Goal: Transaction & Acquisition: Purchase product/service

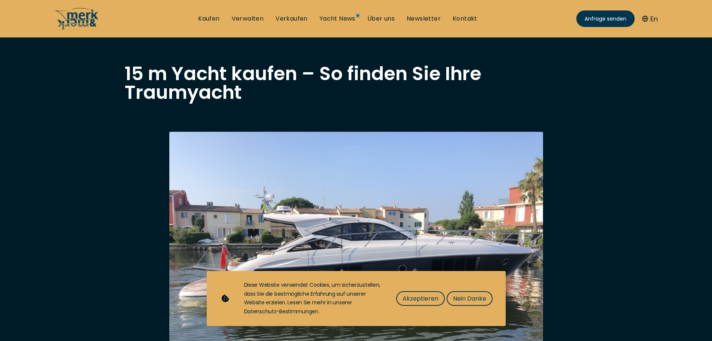
scroll to position [37, 0]
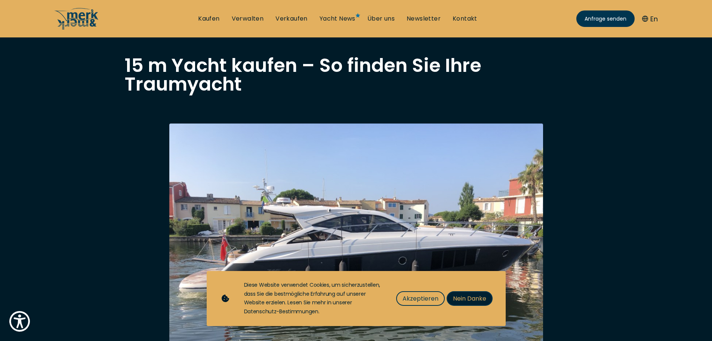
click at [463, 300] on span "Nein Danke" at bounding box center [469, 297] width 33 height 9
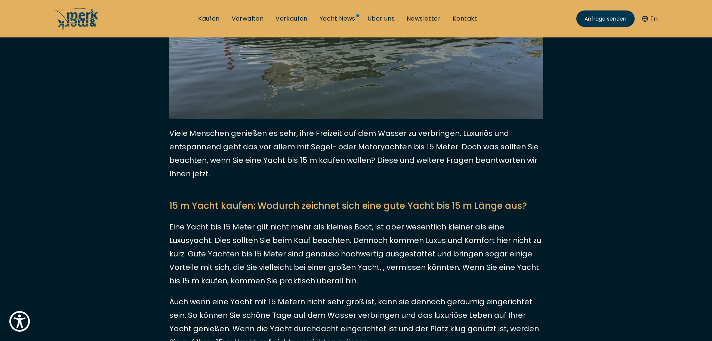
scroll to position [23, 0]
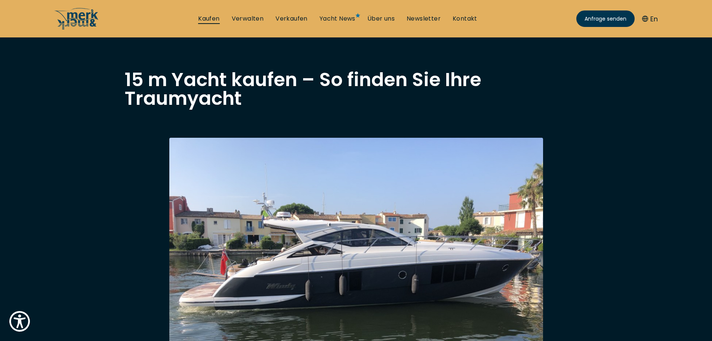
click at [212, 17] on link "Kaufen" at bounding box center [208, 19] width 21 height 8
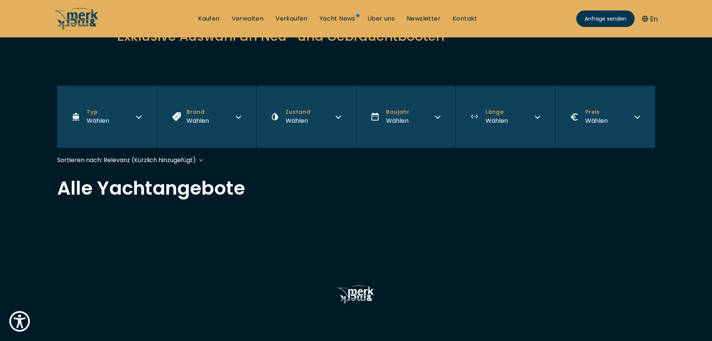
scroll to position [75, 0]
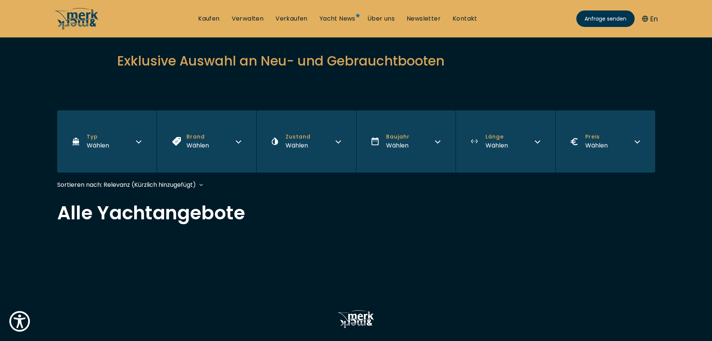
click at [128, 140] on button "Typ Wählen" at bounding box center [107, 141] width 100 height 62
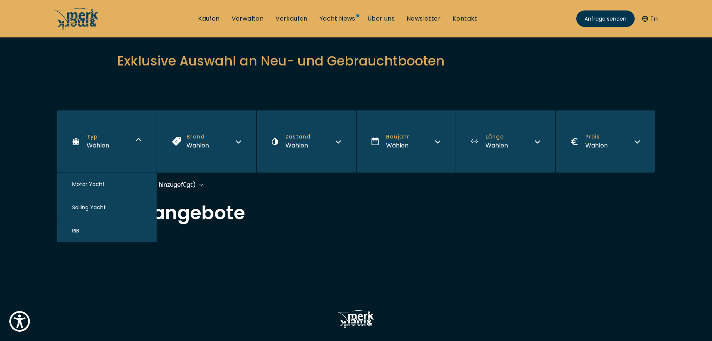
click at [85, 183] on span "Motor Yacht" at bounding box center [88, 184] width 33 height 8
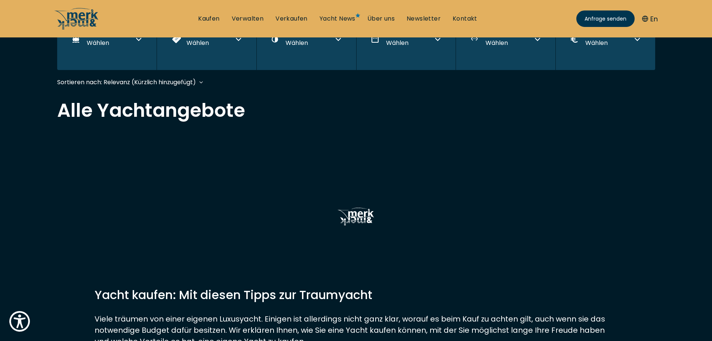
scroll to position [185, 0]
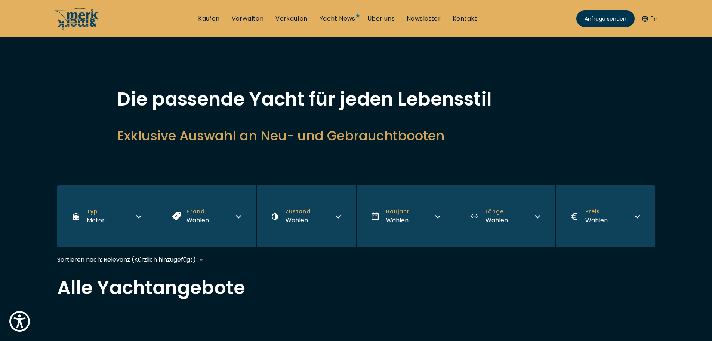
click at [242, 215] on button "Brand Wählen" at bounding box center [207, 216] width 100 height 62
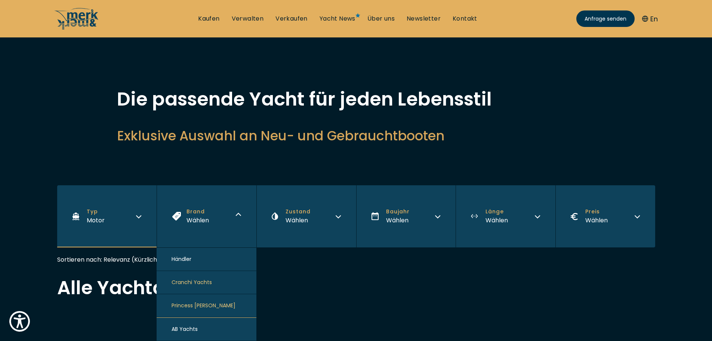
click at [242, 215] on icon "button" at bounding box center [239, 215] width 6 height 6
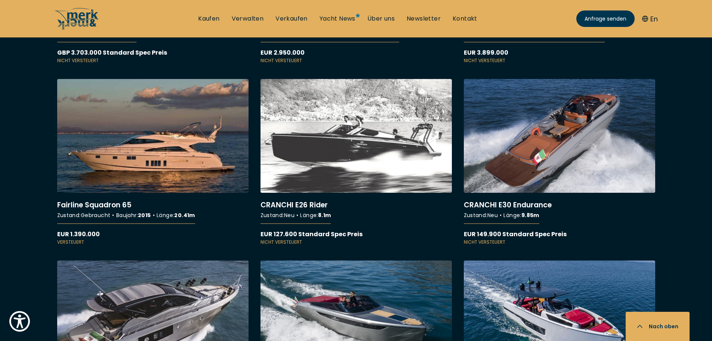
scroll to position [4075, 0]
